Goal: Find specific page/section: Find specific page/section

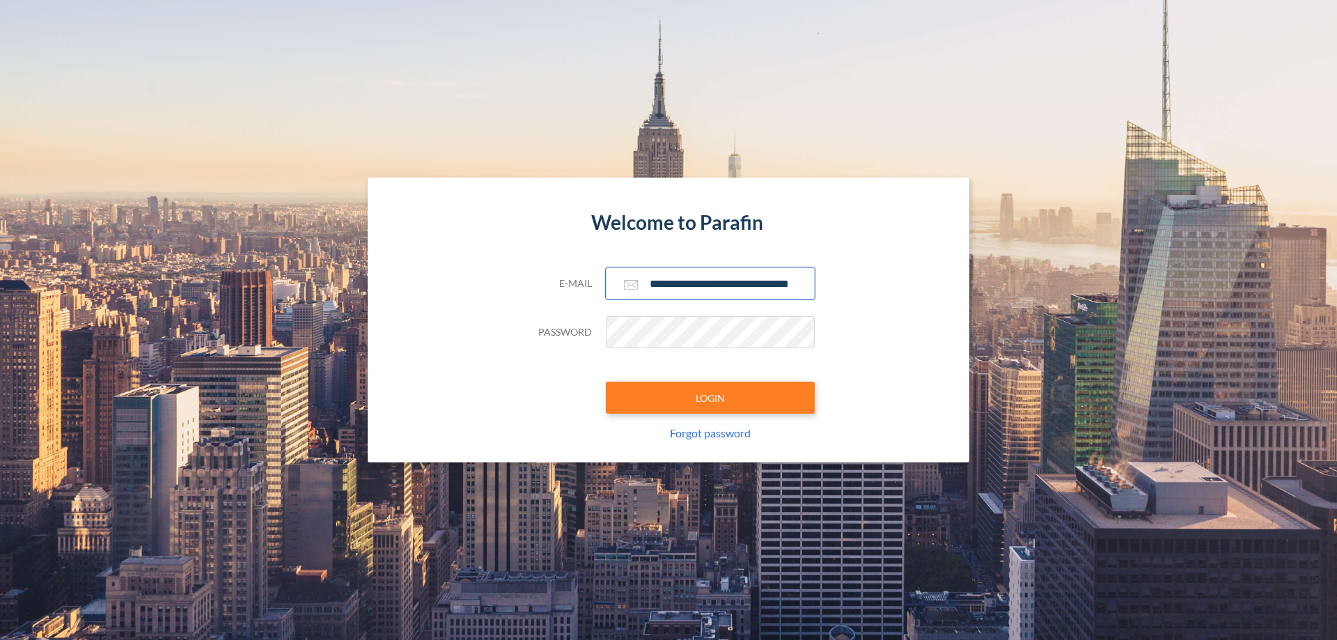
scroll to position [0, 22]
type input "**********"
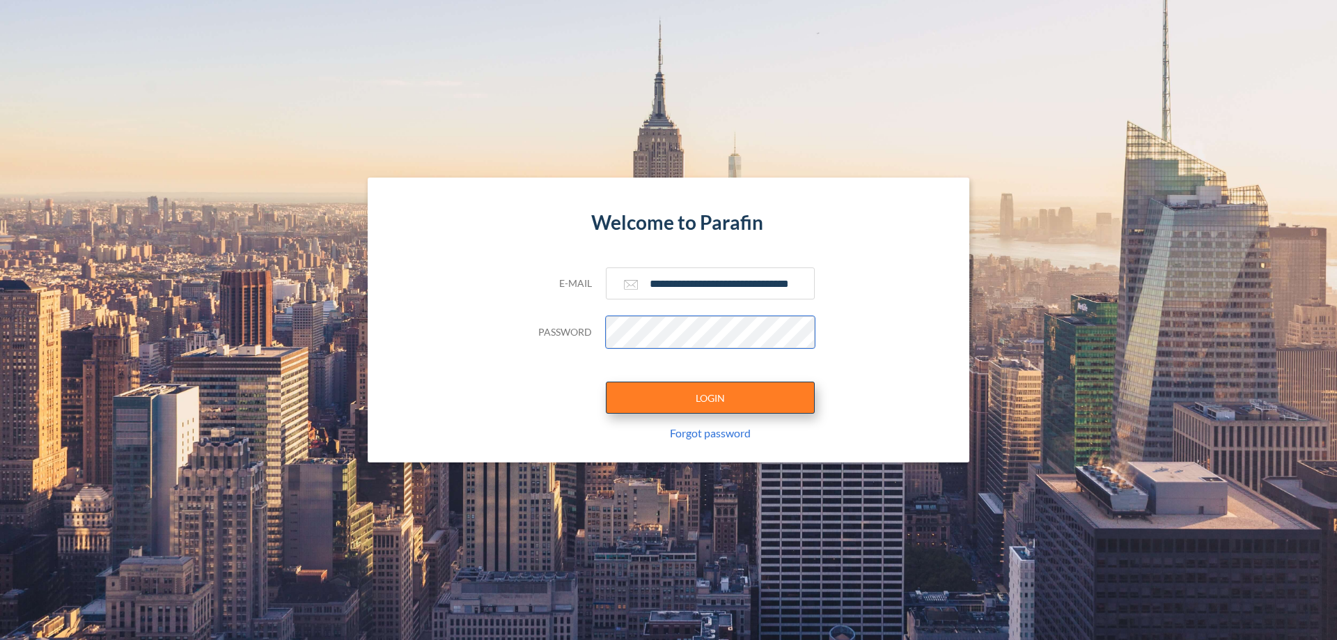
scroll to position [0, 0]
click at [710, 398] on button "LOGIN" at bounding box center [710, 398] width 209 height 32
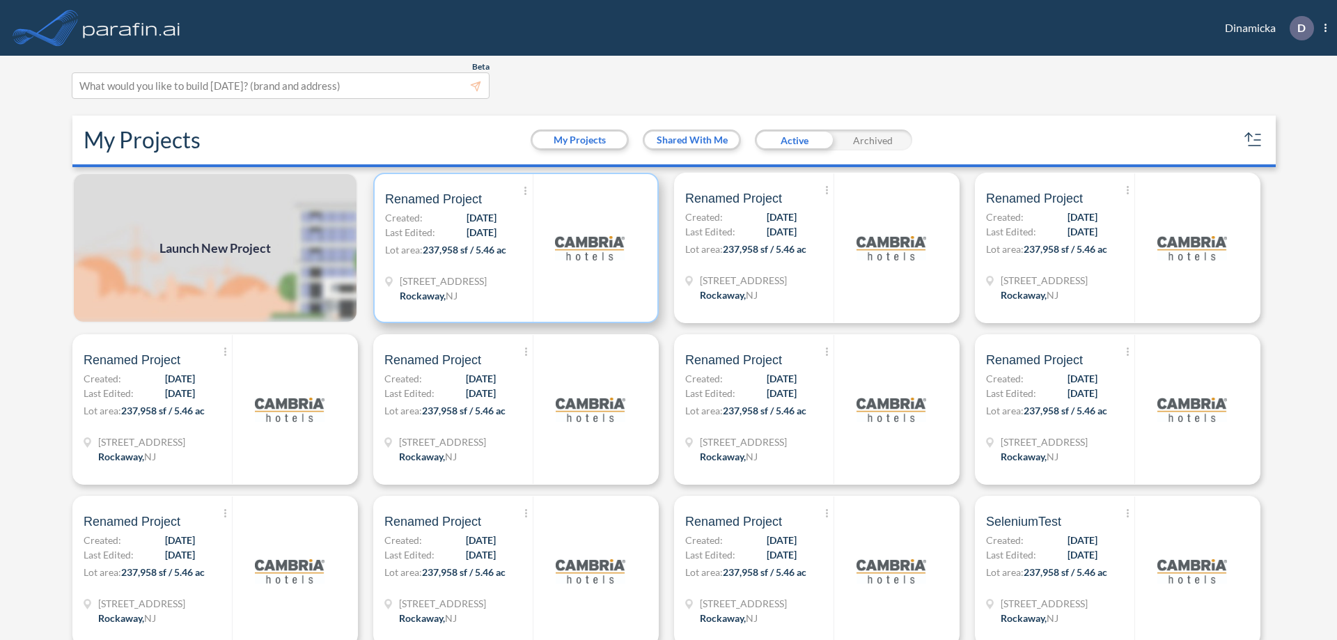
scroll to position [3, 0]
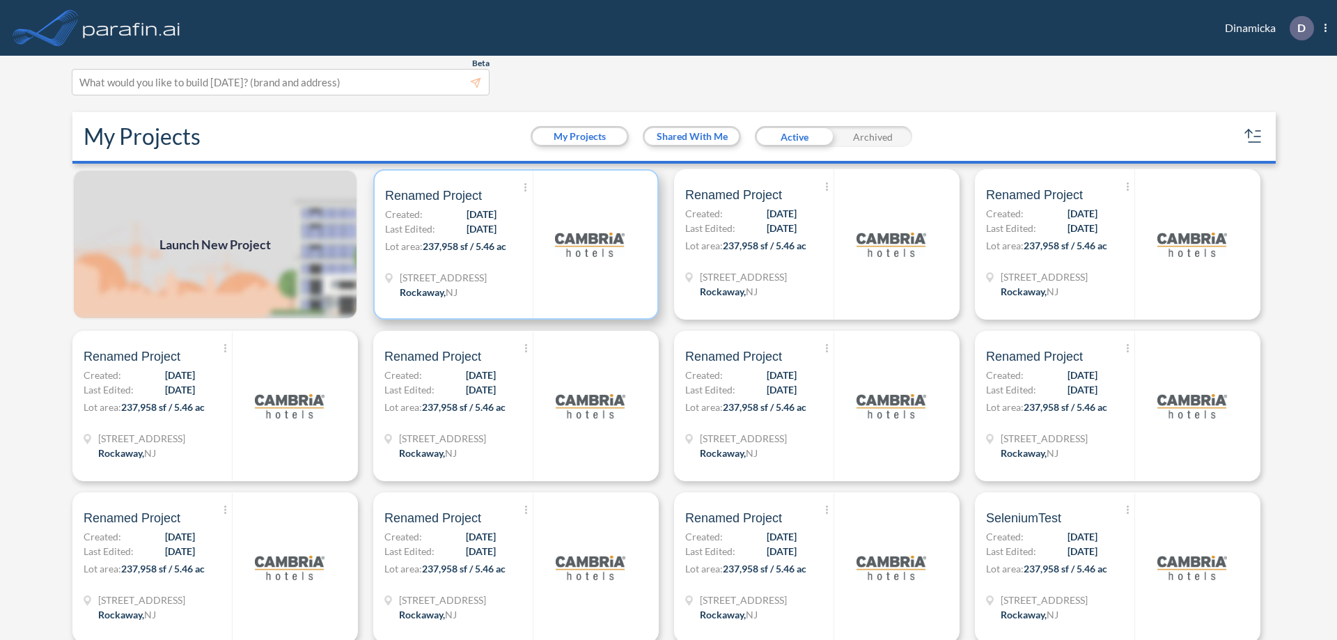
click at [513, 244] on p "Lot area: 237,958 sf / 5.46 ac" at bounding box center [459, 249] width 148 height 20
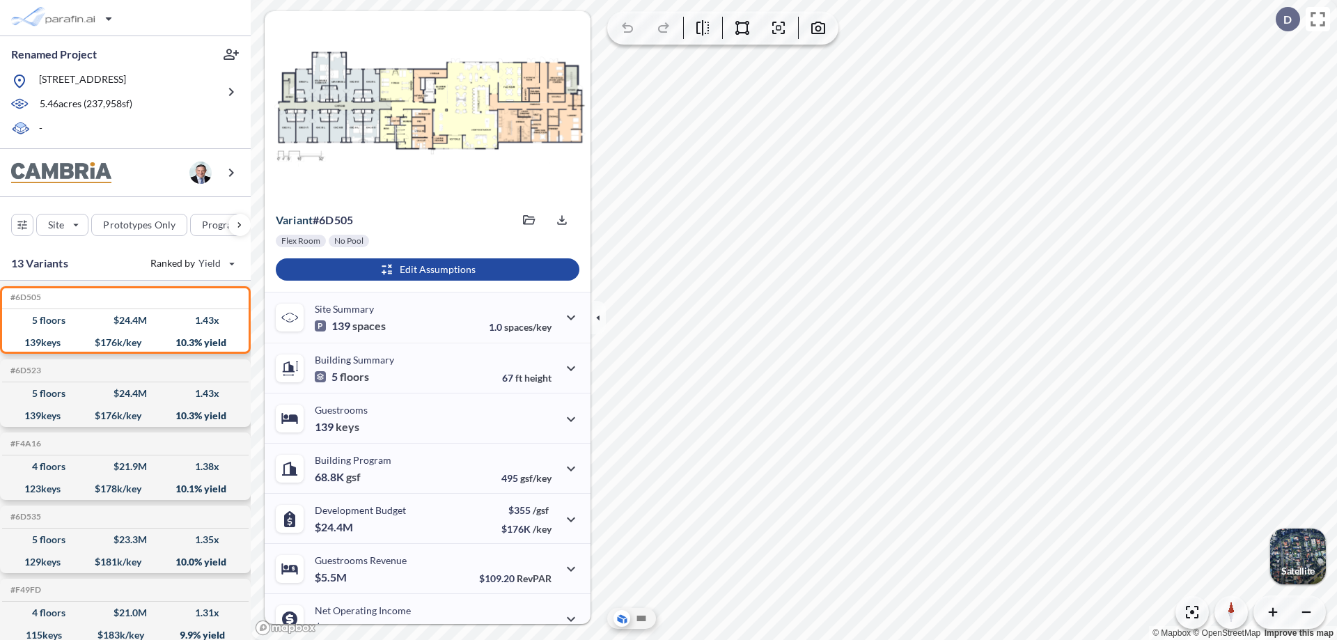
scroll to position [70, 0]
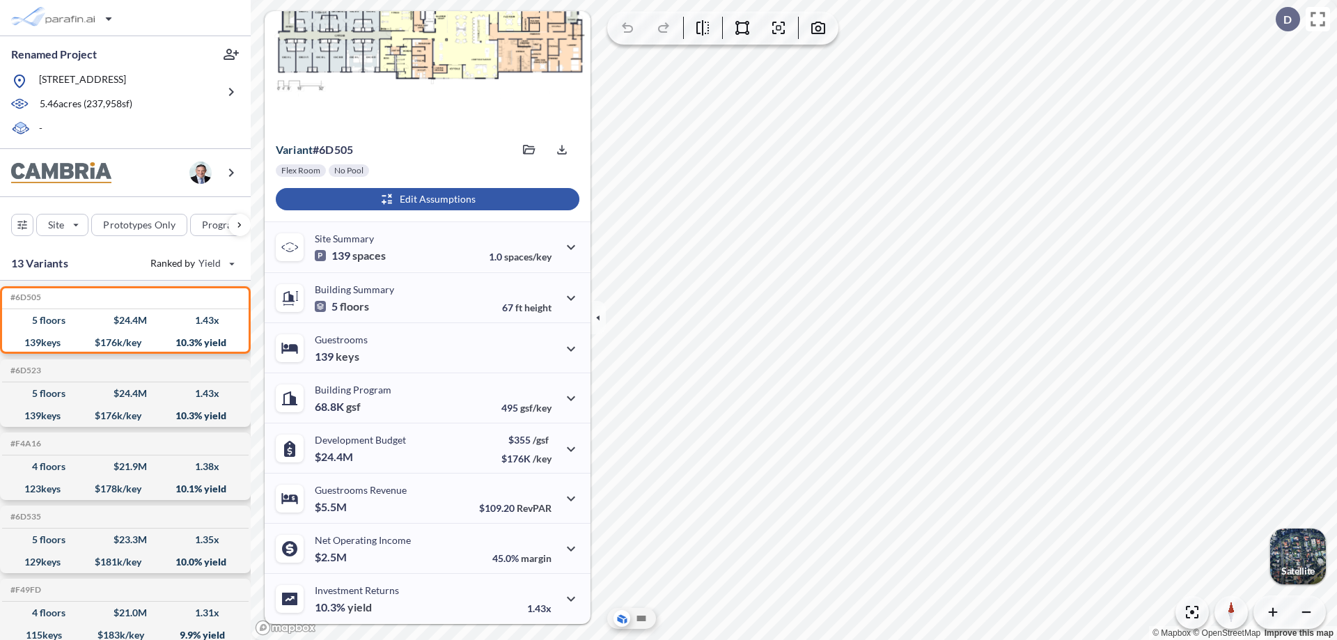
click at [425, 199] on div "button" at bounding box center [428, 199] width 304 height 22
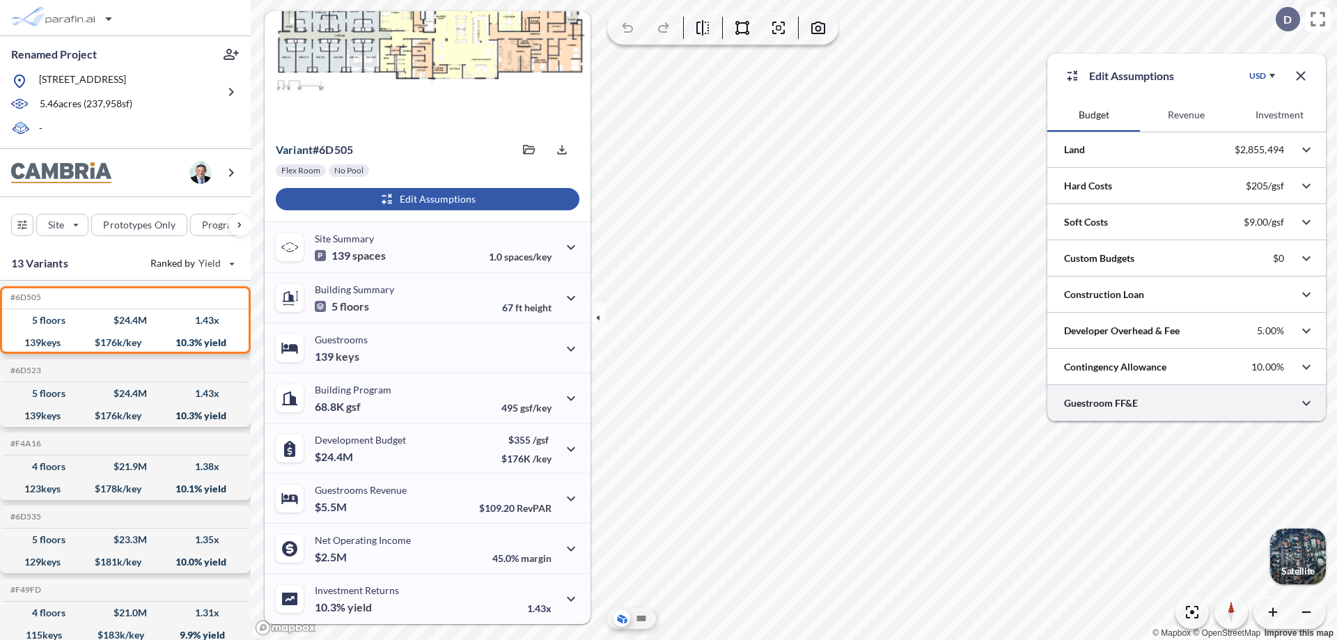
click at [1187, 403] on div at bounding box center [1186, 403] width 279 height 36
